Goal: Ask a question

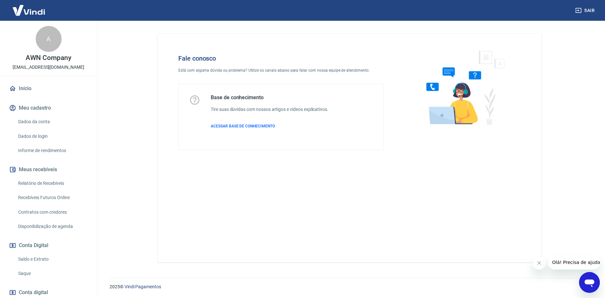
click at [585, 280] on icon "Abrir janela de mensagens" at bounding box center [590, 283] width 12 height 12
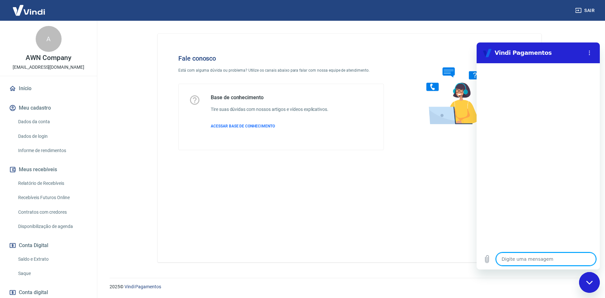
type textarea "O"
type textarea "x"
type textarea "Ol"
type textarea "x"
type textarea "Olá"
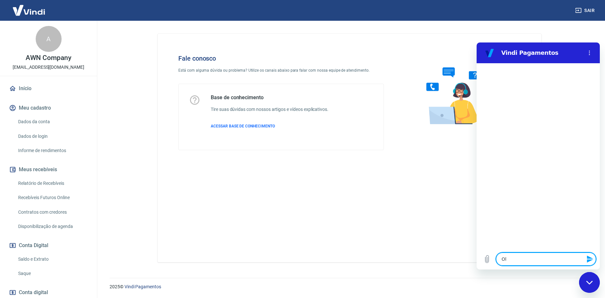
type textarea "x"
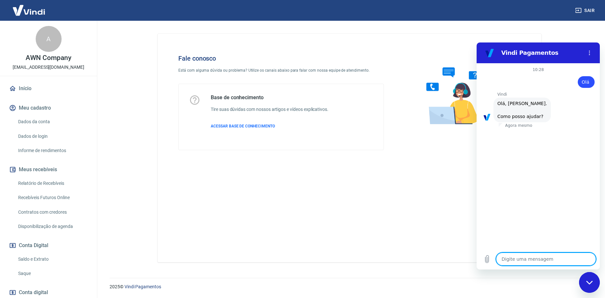
scroll to position [15, 0]
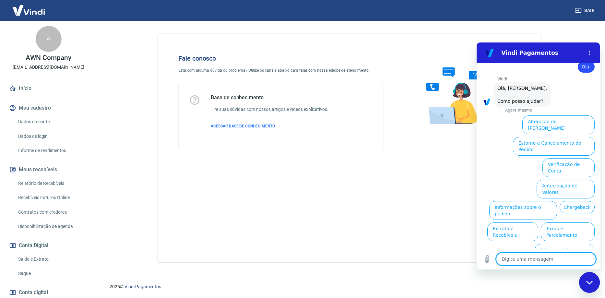
type textarea "f"
type textarea "x"
type textarea "fa"
type textarea "x"
type textarea "fal"
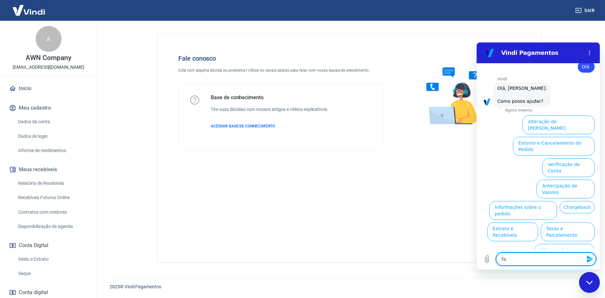
type textarea "x"
type textarea "fala"
type textarea "x"
type textarea "falar"
type textarea "x"
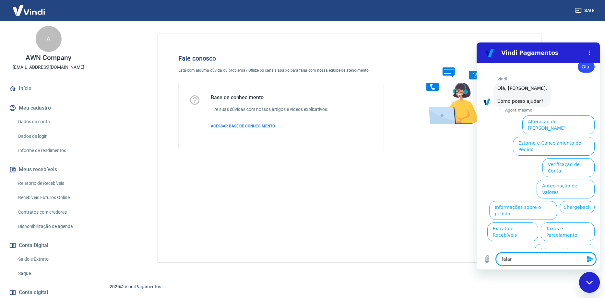
type textarea "falar"
type textarea "x"
type textarea "falar c"
type textarea "x"
type textarea "falar co"
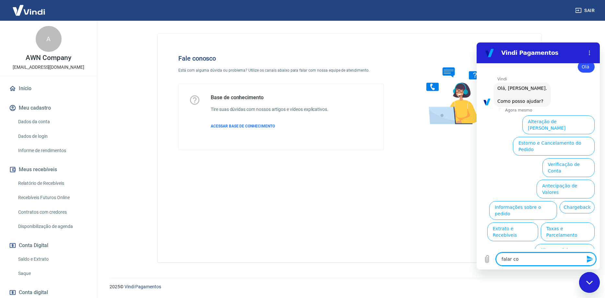
type textarea "x"
type textarea "falar com"
type textarea "x"
type textarea "falar com"
type textarea "x"
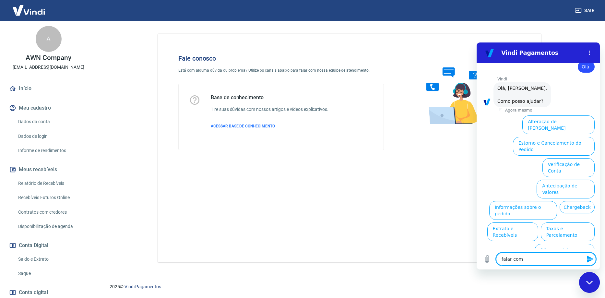
type textarea "falar com a"
type textarea "x"
type textarea "falar com at"
type textarea "x"
type textarea "falar com ate"
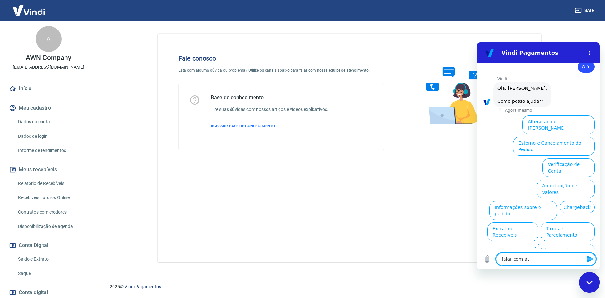
type textarea "x"
type textarea "falar com aten"
type textarea "x"
type textarea "falar com atend"
type textarea "x"
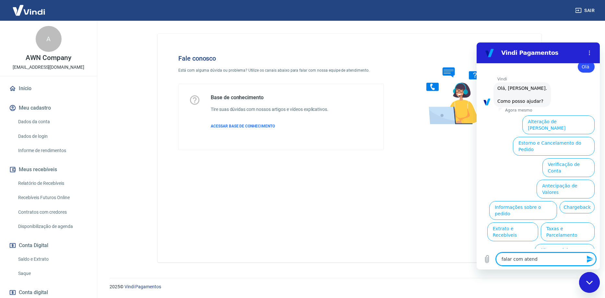
type textarea "falar com atende"
type textarea "x"
type textarea "falar com atenden"
type textarea "x"
type textarea "falar com atendend"
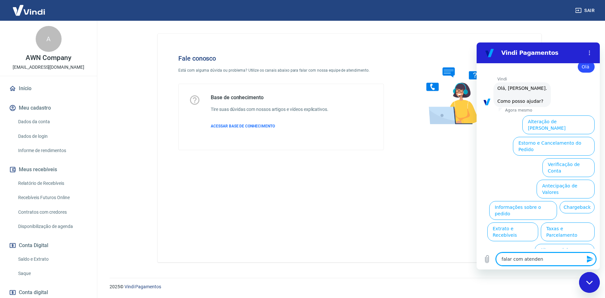
type textarea "x"
type textarea "falar com atenden"
type textarea "x"
type textarea "falar com atendent"
type textarea "x"
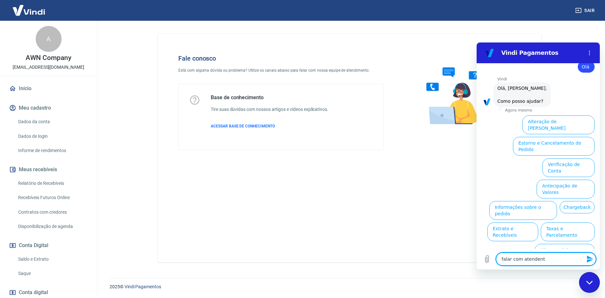
type textarea "falar com atendente"
type textarea "x"
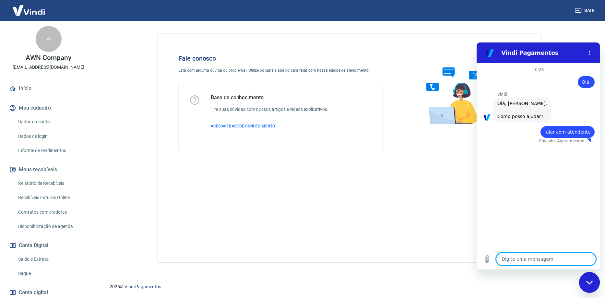
type textarea "x"
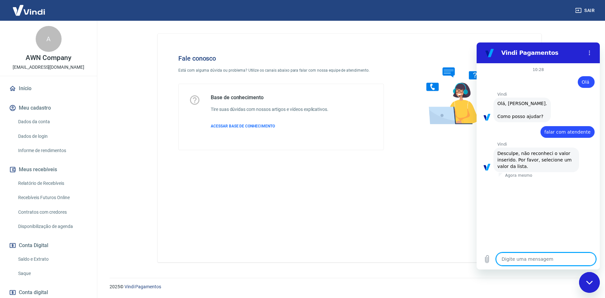
type textarea "f"
type textarea "x"
type textarea "fa"
type textarea "x"
type textarea "fal"
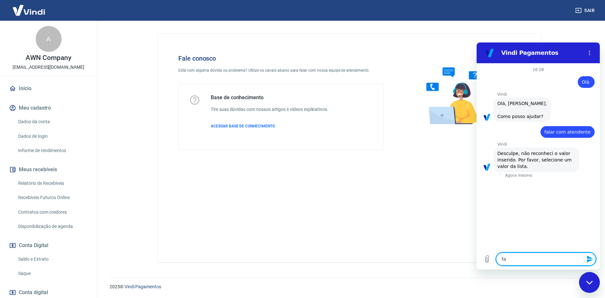
type textarea "x"
type textarea "fala"
type textarea "x"
type textarea "falar"
type textarea "x"
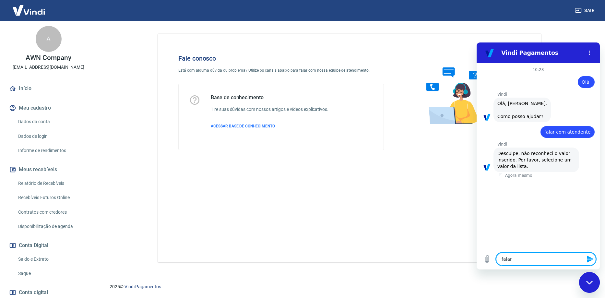
type textarea "falar"
type textarea "x"
type textarea "falar c"
type textarea "x"
type textarea "falar co"
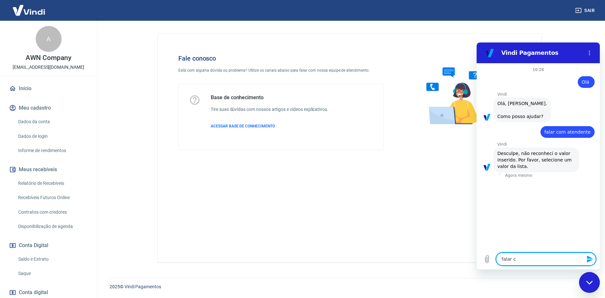
type textarea "x"
type textarea "falar com"
type textarea "x"
type textarea "falar com"
type textarea "x"
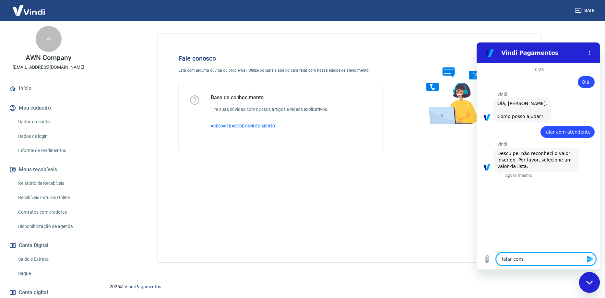
type textarea "falar com a"
type textarea "x"
type textarea "falar com ag"
type textarea "x"
type textarea "falar com age"
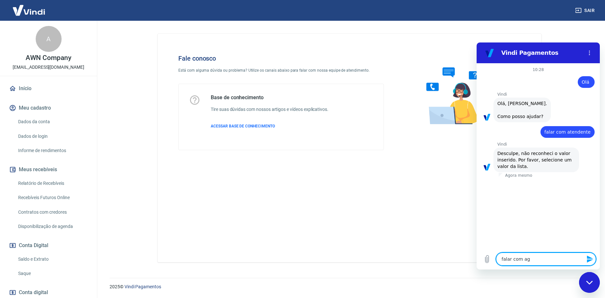
type textarea "x"
type textarea "falar com agen"
type textarea "x"
type textarea "falar com agend"
type textarea "x"
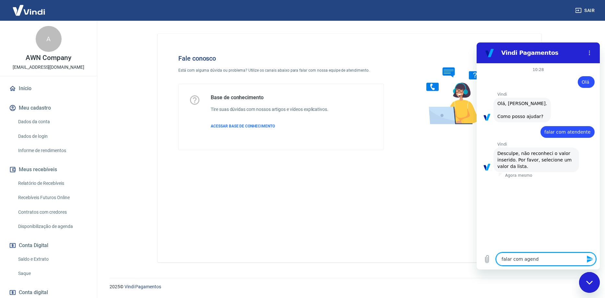
type textarea "falar com agende"
type textarea "x"
type textarea "falar com agend"
type textarea "x"
type textarea "falar com agen"
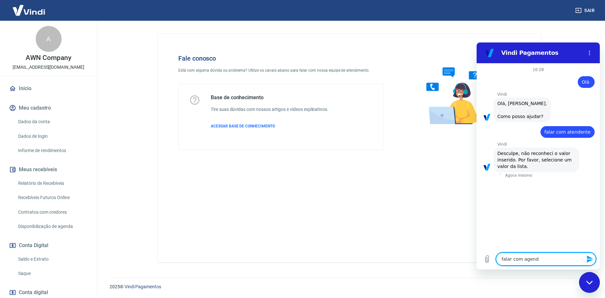
type textarea "x"
type textarea "falar com agent"
type textarea "x"
type textarea "falar com agente"
type textarea "x"
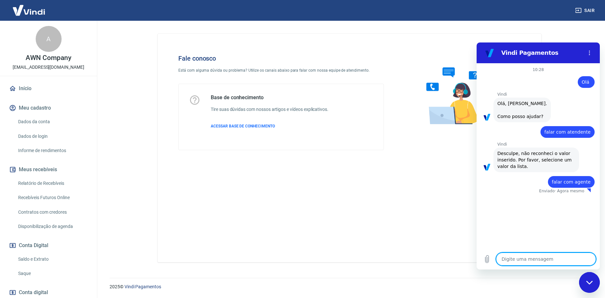
type textarea "x"
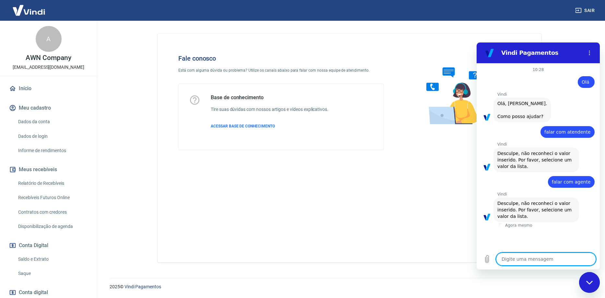
type textarea "f"
type textarea "x"
type textarea "fa"
type textarea "x"
type textarea "fal"
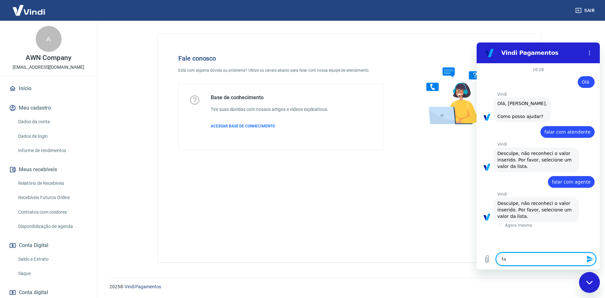
type textarea "x"
type textarea "fala"
type textarea "x"
type textarea "falar"
type textarea "x"
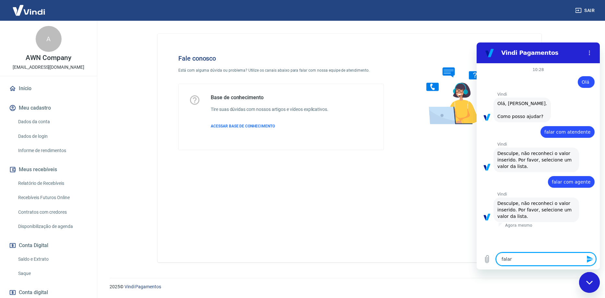
type textarea "falar"
type textarea "x"
type textarea "falar c"
type textarea "x"
type textarea "falar co"
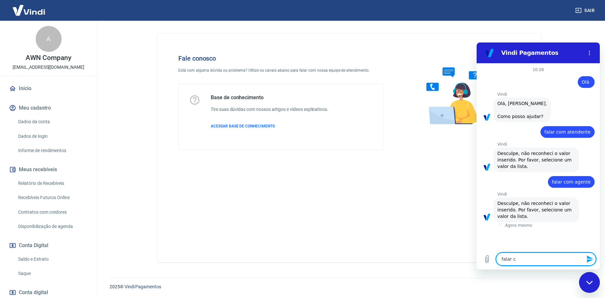
type textarea "x"
type textarea "falar com"
type textarea "x"
type textarea "falar com"
type textarea "x"
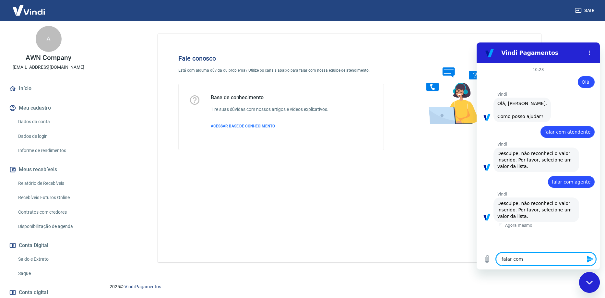
type textarea "falar com a"
type textarea "x"
type textarea "falar com at"
type textarea "x"
type textarea "falar com ate"
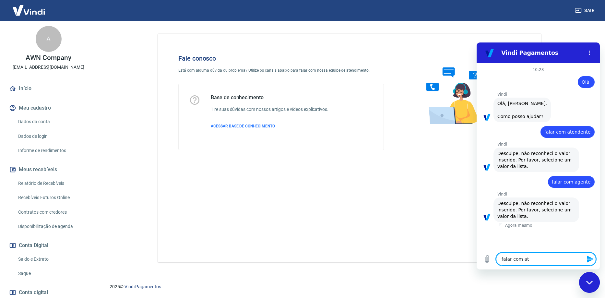
type textarea "x"
type textarea "falar com aten"
type textarea "x"
type textarea "falar com atend"
type textarea "x"
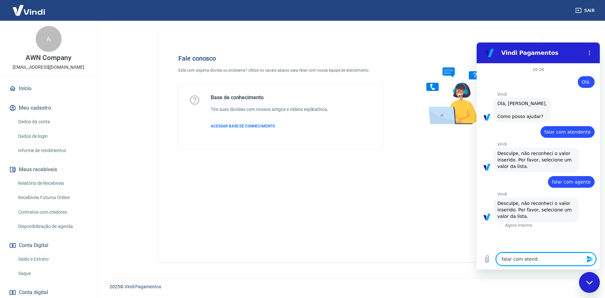
type textarea "falar com atende"
type textarea "x"
type textarea "falar com atenden"
type textarea "x"
type textarea "falar com atendent"
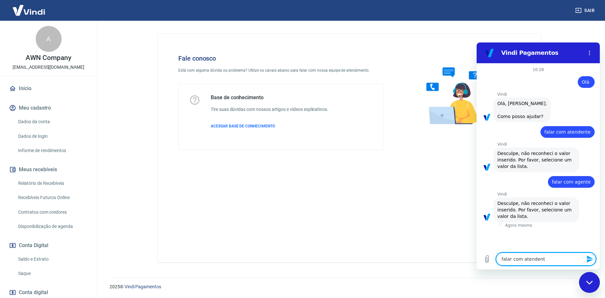
type textarea "x"
type textarea "falar com atendente"
type textarea "x"
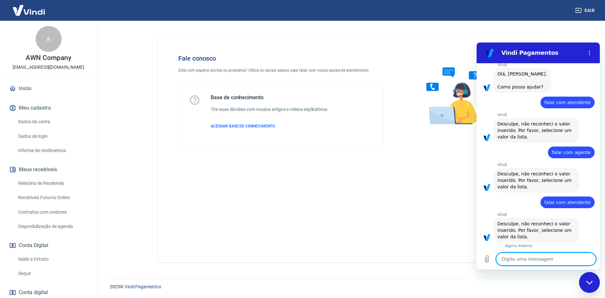
scroll to position [31, 0]
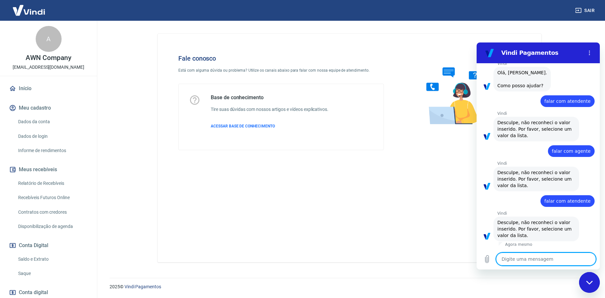
type textarea "a"
type textarea "x"
type textarea "at"
type textarea "x"
type textarea "ate"
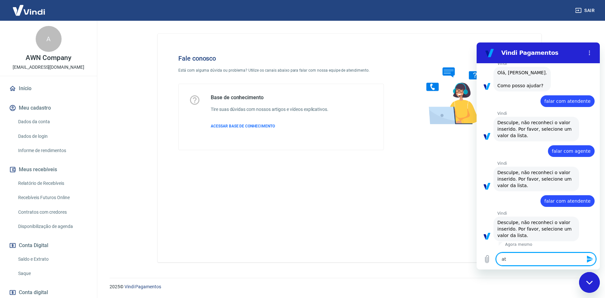
type textarea "x"
type textarea "aten"
type textarea "x"
type textarea "atend"
type textarea "x"
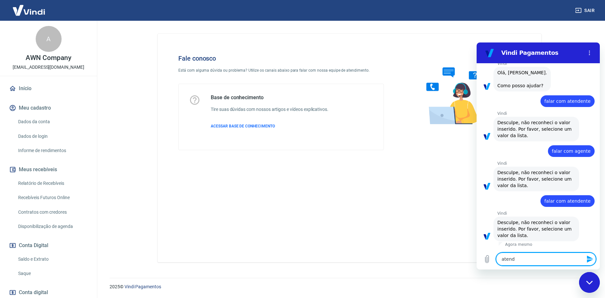
type textarea "atende"
type textarea "x"
type textarea "atenden"
type textarea "x"
type textarea "atendent"
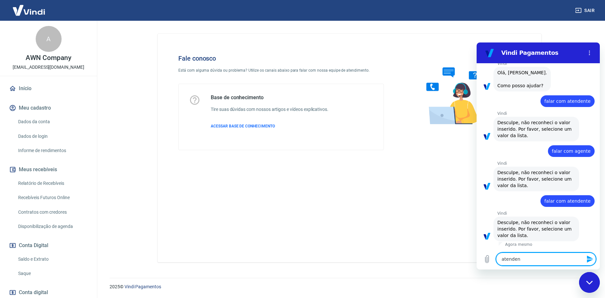
type textarea "x"
type textarea "atendente"
type textarea "x"
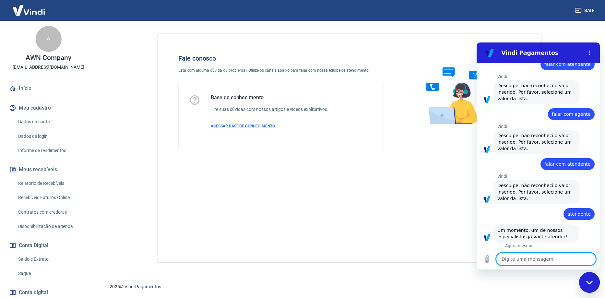
scroll to position [69, 0]
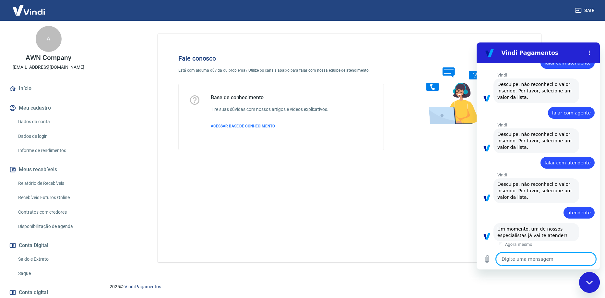
type textarea "x"
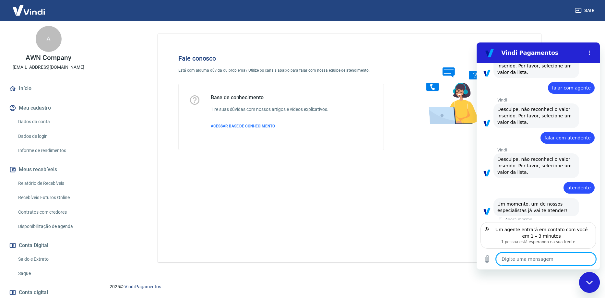
scroll to position [98, 0]
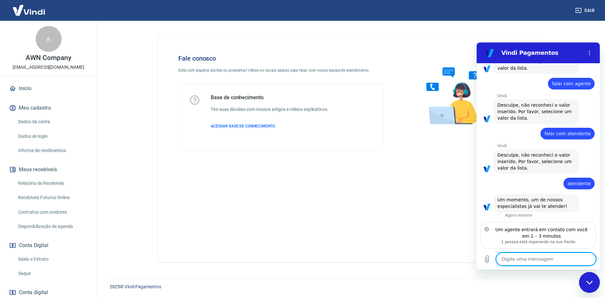
type textarea "o"
type textarea "x"
type textarea "ol"
type textarea "x"
type textarea "olá"
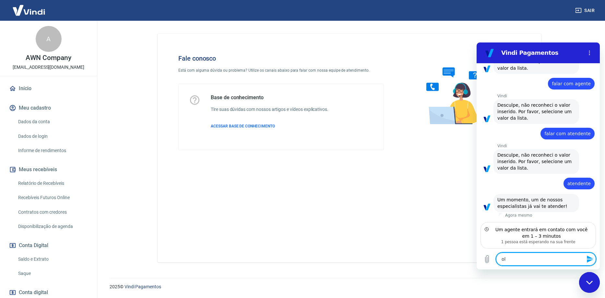
type textarea "x"
type textarea "olá,"
type textarea "x"
type textarea "olá,"
type textarea "x"
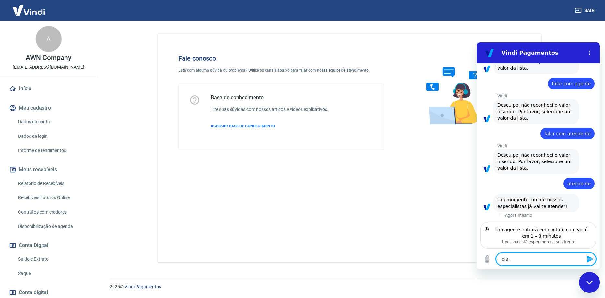
type textarea "olá, t"
type textarea "x"
type textarea "olá, tu"
type textarea "x"
type textarea "olá, tud"
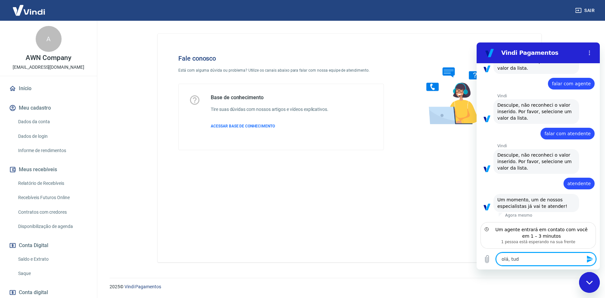
type textarea "x"
type textarea "olá, tudo"
type textarea "x"
type textarea "olá, tudo"
type textarea "x"
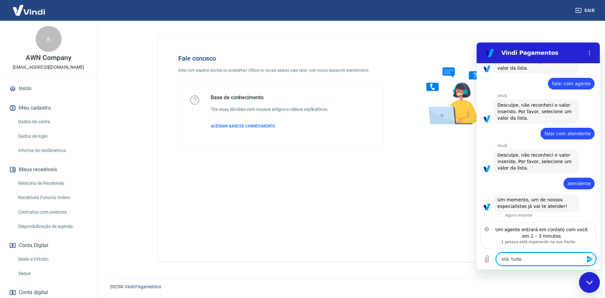
type textarea "olá, tudo b"
type textarea "x"
type textarea "olá, tudo be"
type textarea "x"
type textarea "olá, tudo bem"
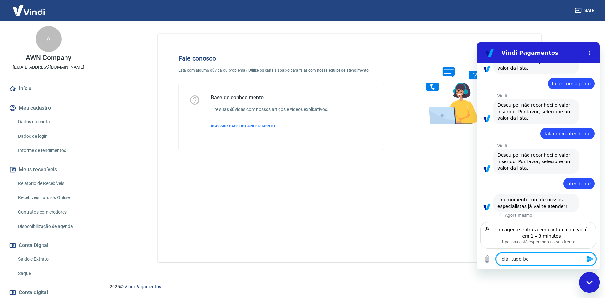
type textarea "x"
type textarea "olá, tudo bem?"
type textarea "x"
type textarea "olá, tudo bem?"
type textarea "x"
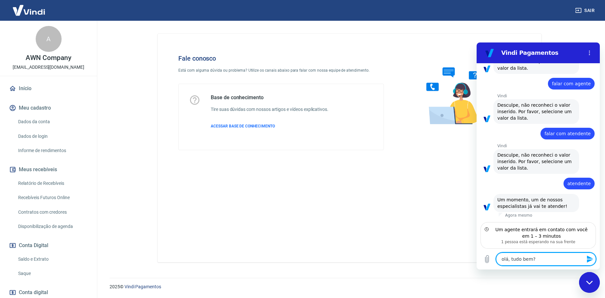
type textarea "olá, tudo bem? Q"
type textarea "x"
type textarea "olá, tudo bem? Qu"
type textarea "x"
type textarea "olá, tudo bem? Que"
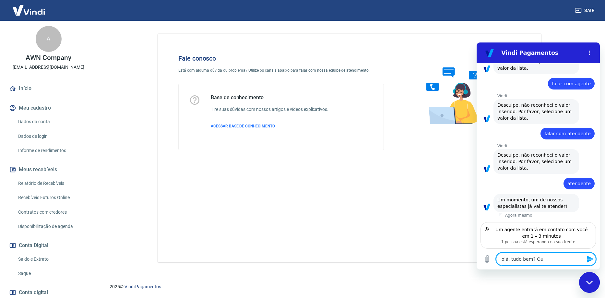
type textarea "x"
type textarea "olá, tudo bem? Quer"
type textarea "x"
type textarea "olá, tudo bem? Queri"
type textarea "x"
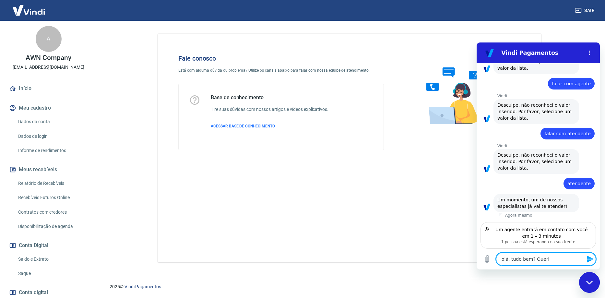
type textarea "olá, tudo bem? Queria"
type textarea "x"
type textarea "olá, tudo bem? Queria"
type textarea "x"
type textarea "olá, tudo bem? Queria a"
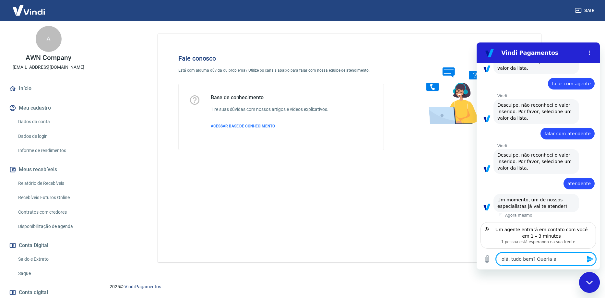
type textarea "x"
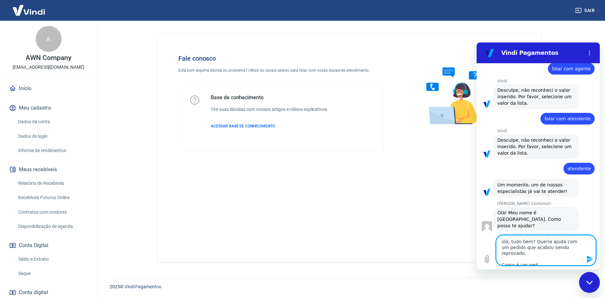
scroll to position [114, 0]
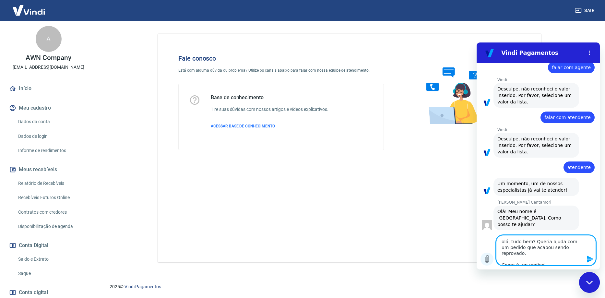
drag, startPoint x: 562, startPoint y: 261, endPoint x: 490, endPoint y: 261, distance: 72.0
click at [490, 261] on div "Digite uma mensagem olá, tudo bem? Queria ajuda com um pedido que acabou sendo …" at bounding box center [538, 250] width 123 height 38
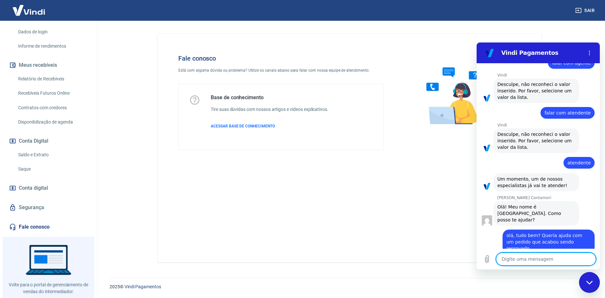
scroll to position [119, 0]
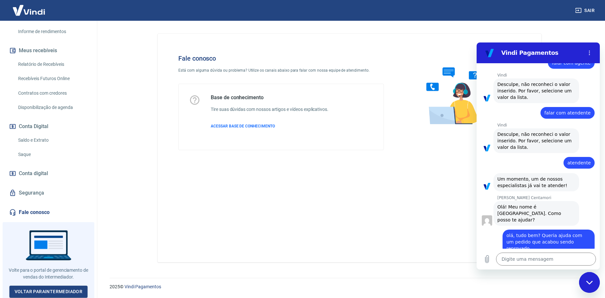
click at [528, 266] on div "Digite uma mensagem x" at bounding box center [538, 259] width 123 height 21
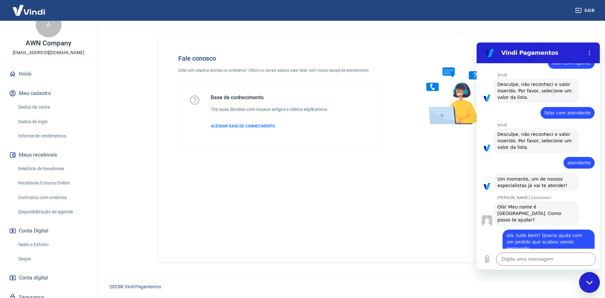
scroll to position [0, 0]
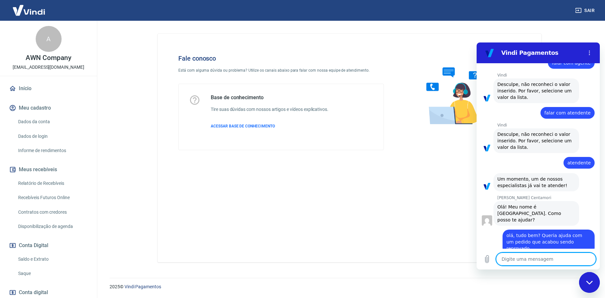
click at [524, 259] on textarea at bounding box center [546, 259] width 100 height 13
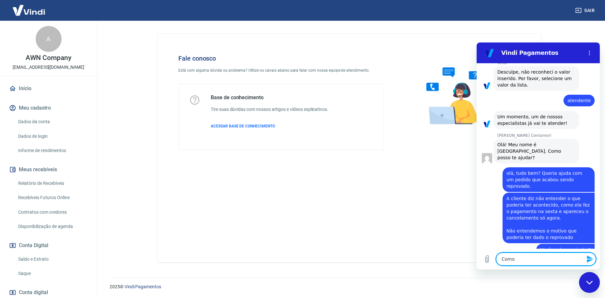
scroll to position [183, 0]
paste textarea "224114724"
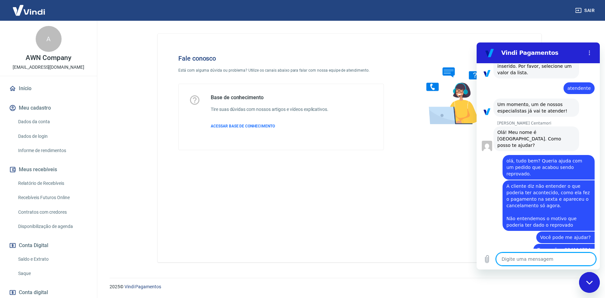
scroll to position [195, 0]
click at [561, 261] on textarea at bounding box center [546, 259] width 100 height 13
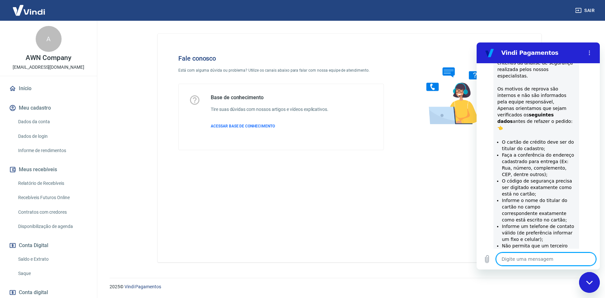
scroll to position [445, 0]
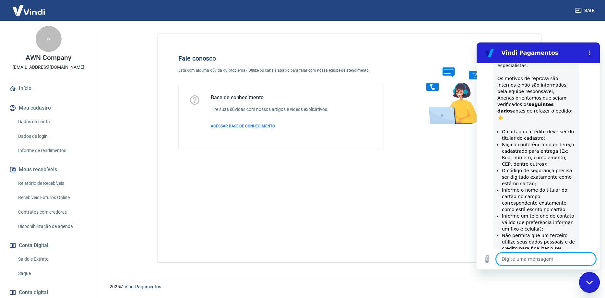
click at [528, 265] on textarea at bounding box center [546, 259] width 100 height 13
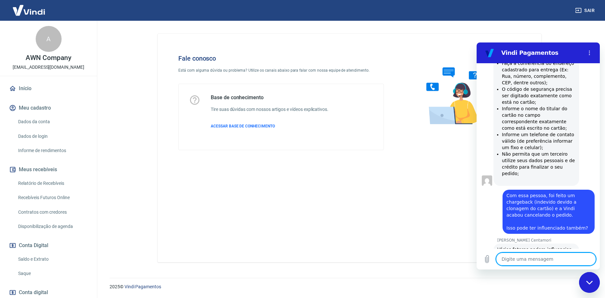
scroll to position [527, 0]
click at [541, 256] on textarea at bounding box center [546, 259] width 100 height 13
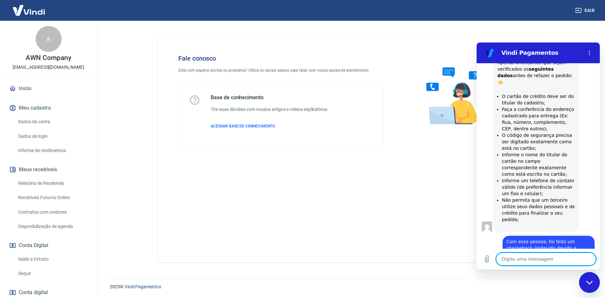
scroll to position [635, 0]
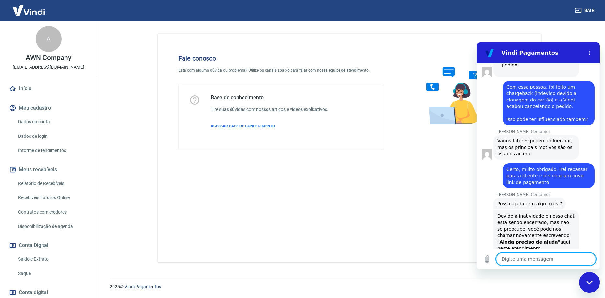
click at [548, 266] on div "Digite uma mensagem x" at bounding box center [538, 259] width 123 height 21
click at [547, 258] on textarea at bounding box center [546, 259] width 100 height 13
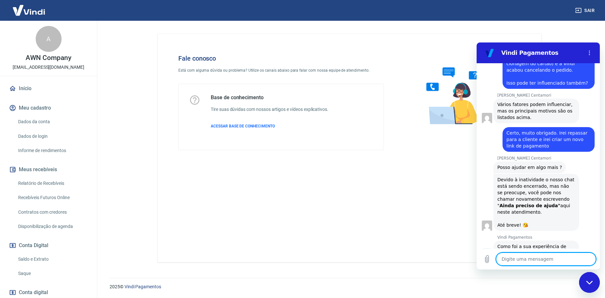
click at [542, 267] on button "Boa 👍" at bounding box center [550, 276] width 26 height 19
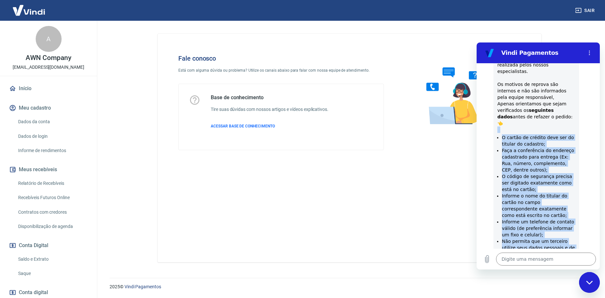
scroll to position [424, 0]
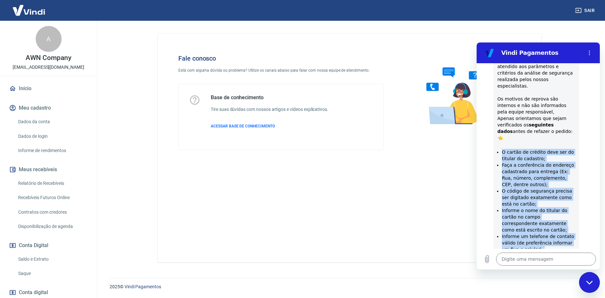
drag, startPoint x: 532, startPoint y: 173, endPoint x: 498, endPoint y: 129, distance: 55.5
click at [498, 149] on ul "O cartão de crédito deve ser do titular do cadastro; Faça a conferência do ende…" at bounding box center [536, 217] width 78 height 136
copy ul "O cartão de crédito deve ser do titular do cadastro; Faça a conferência do ende…"
